Goal: Information Seeking & Learning: Learn about a topic

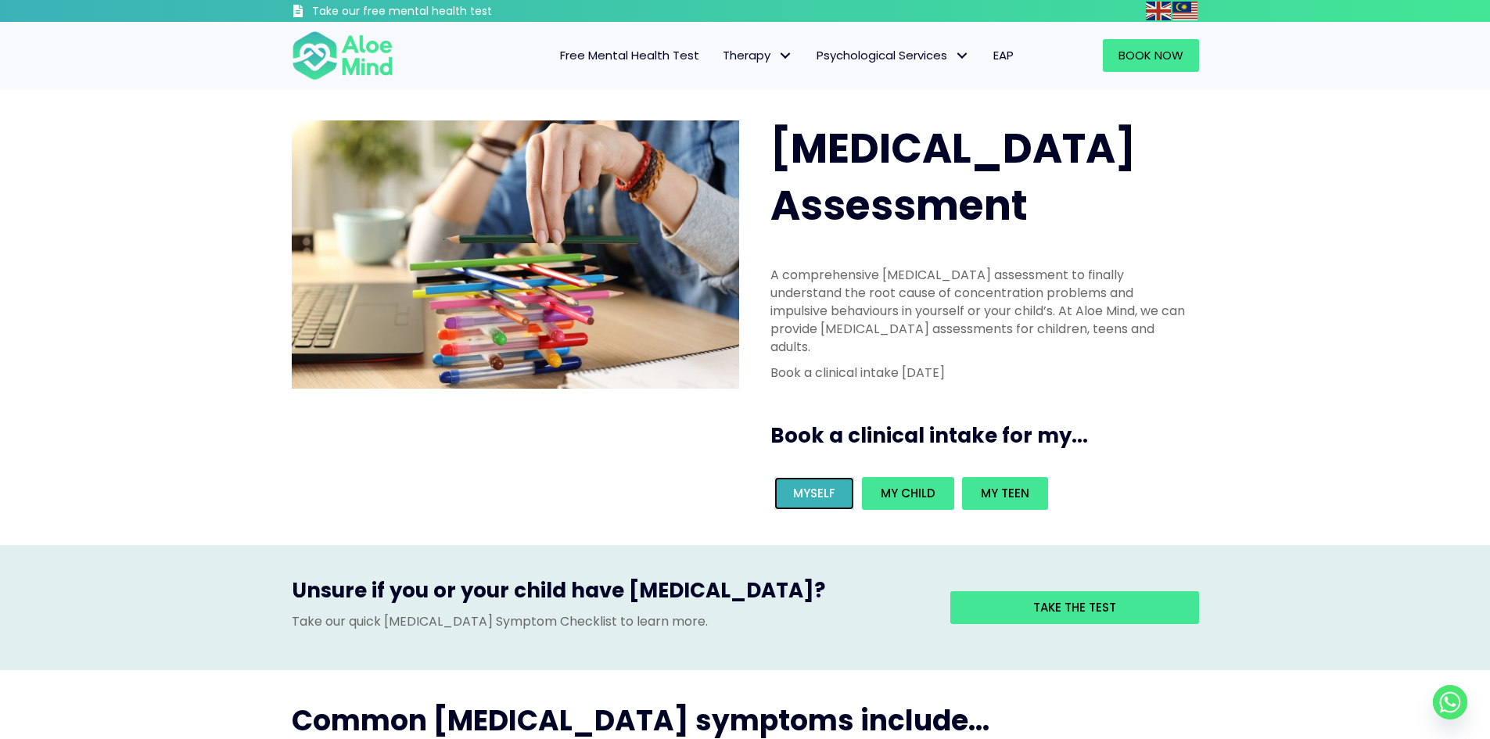
click at [824, 477] on link "Myself" at bounding box center [814, 493] width 80 height 33
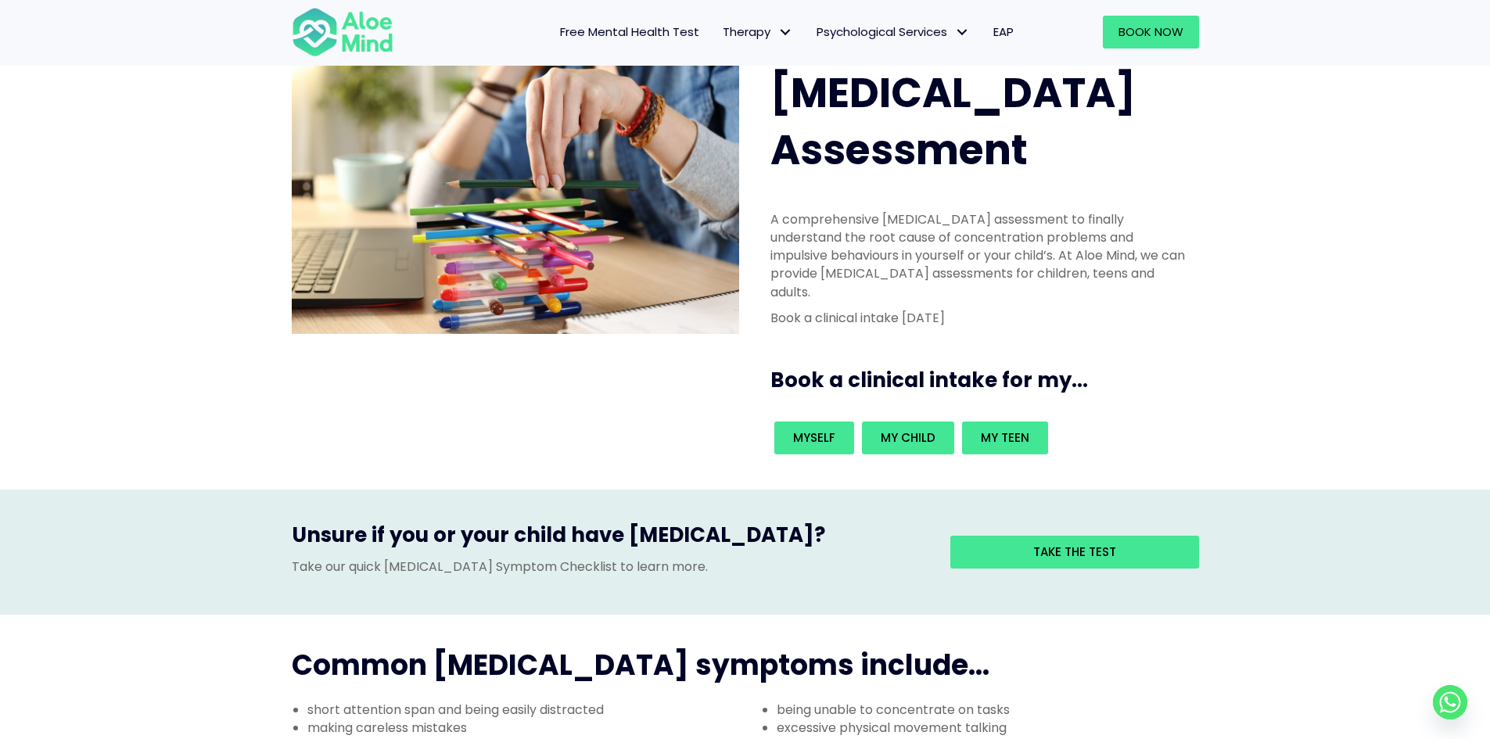
scroll to position [156, 0]
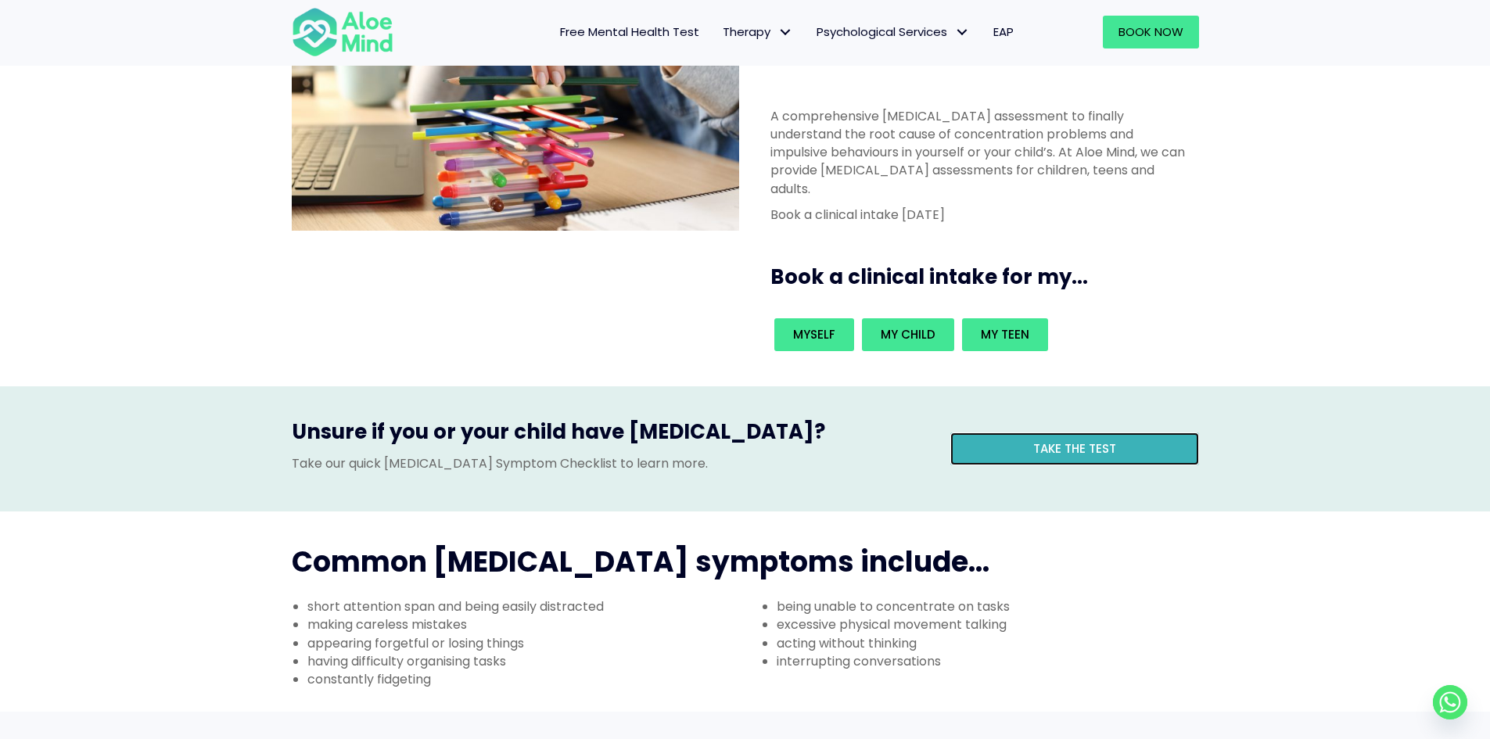
click at [1107, 440] on span "Take the test" at bounding box center [1074, 448] width 83 height 16
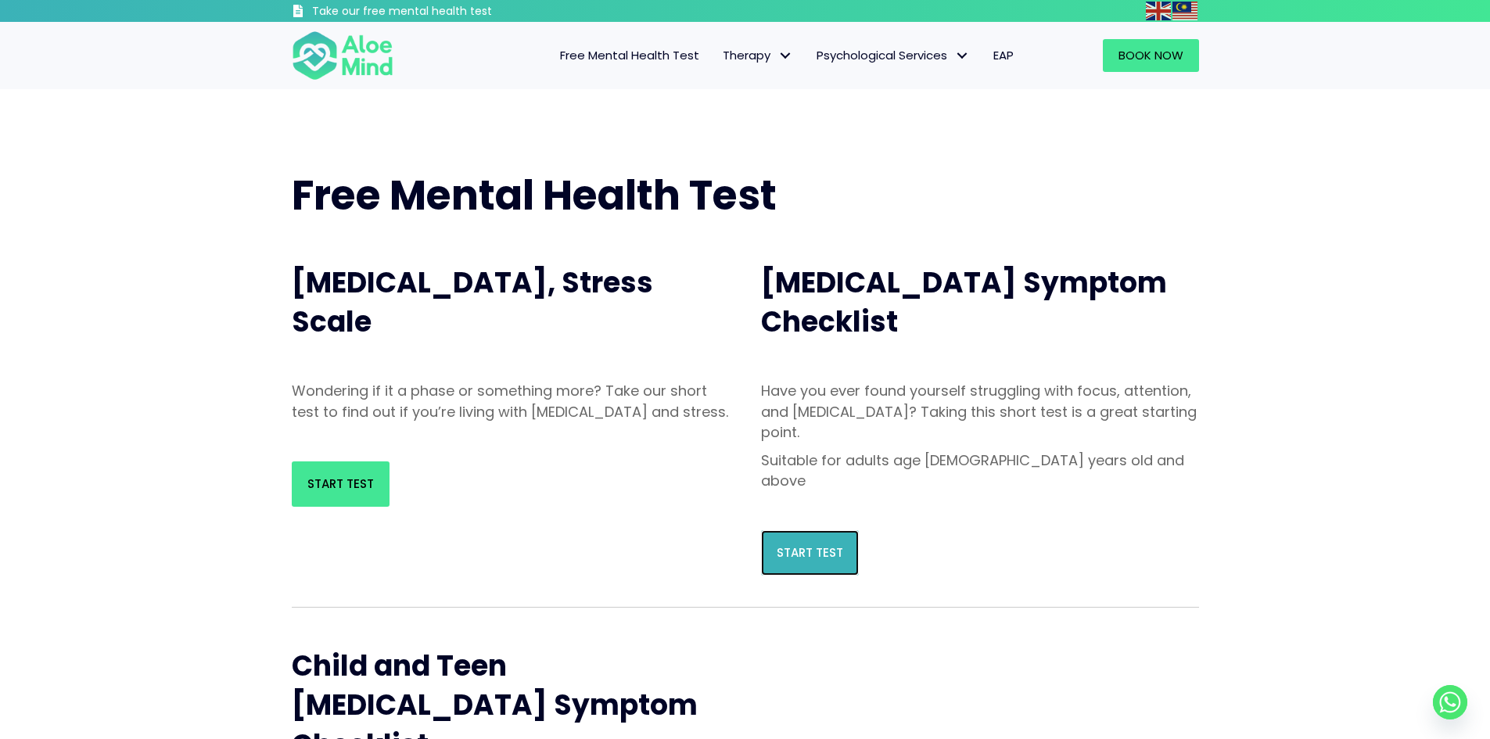
click at [821, 544] on span "Start Test" at bounding box center [810, 552] width 66 height 16
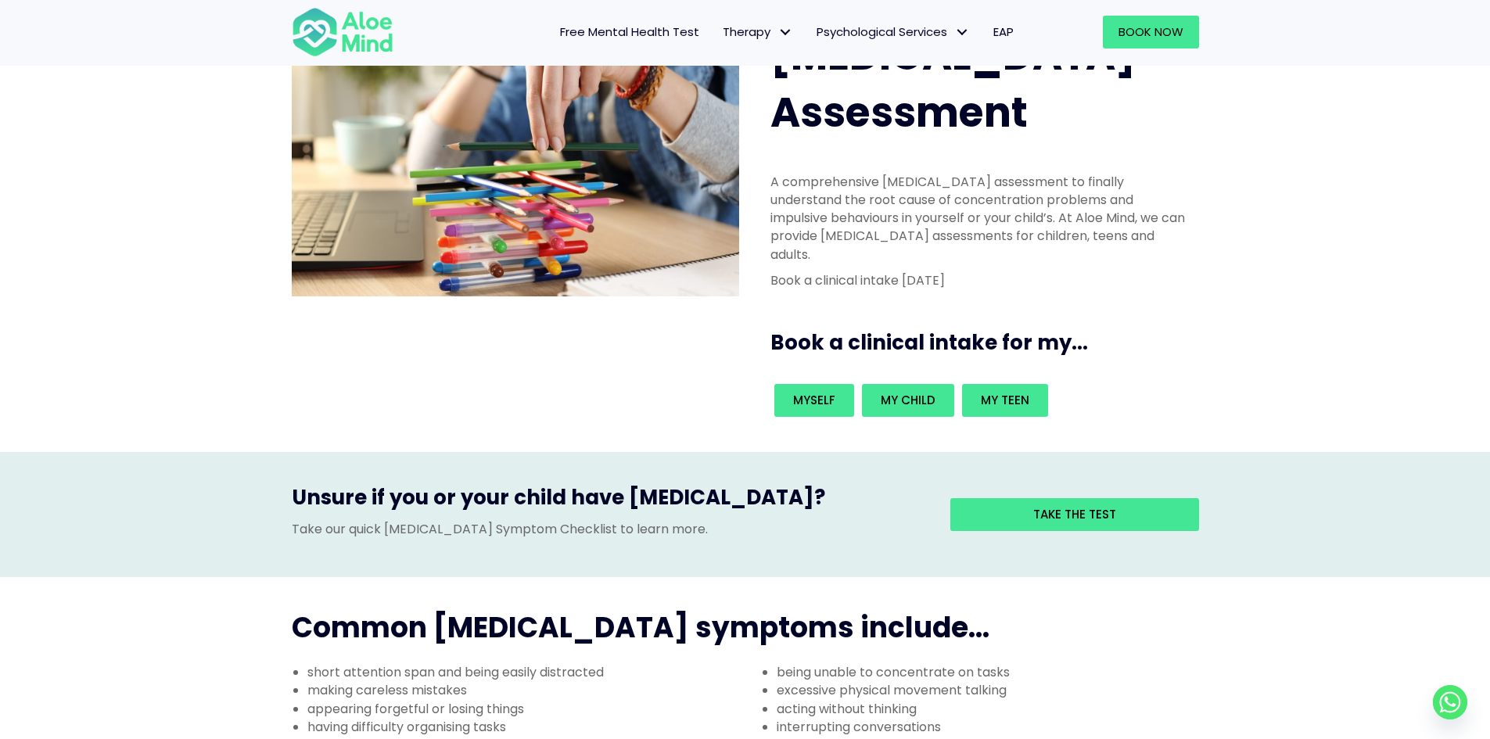
scroll to position [78, 0]
